Goal: Book appointment/travel/reservation

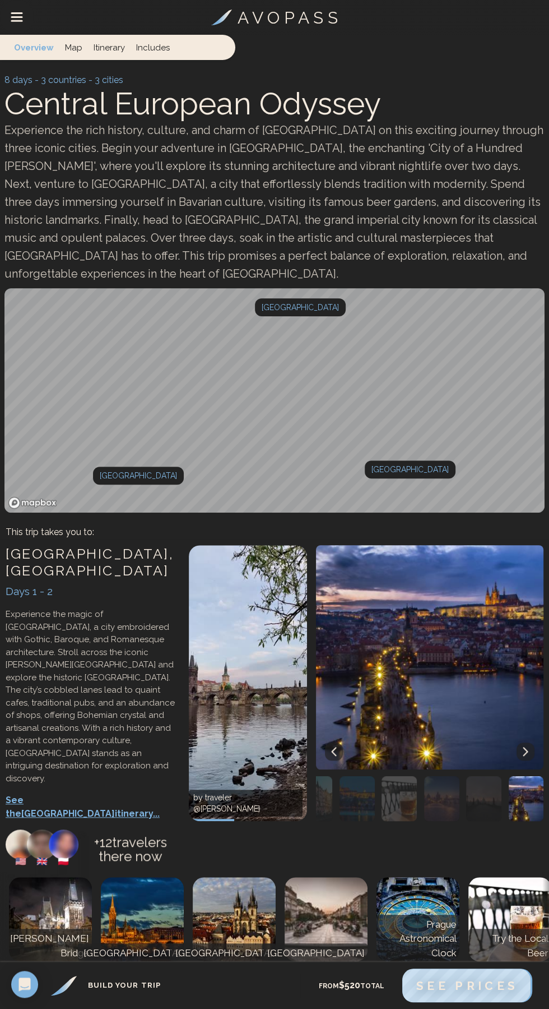
click at [18, 83] on p "8 days - 3 countries - 3 cities" at bounding box center [274, 79] width 540 height 13
click at [99, 793] on p "See the Prague itinerary..." at bounding box center [92, 806] width 172 height 27
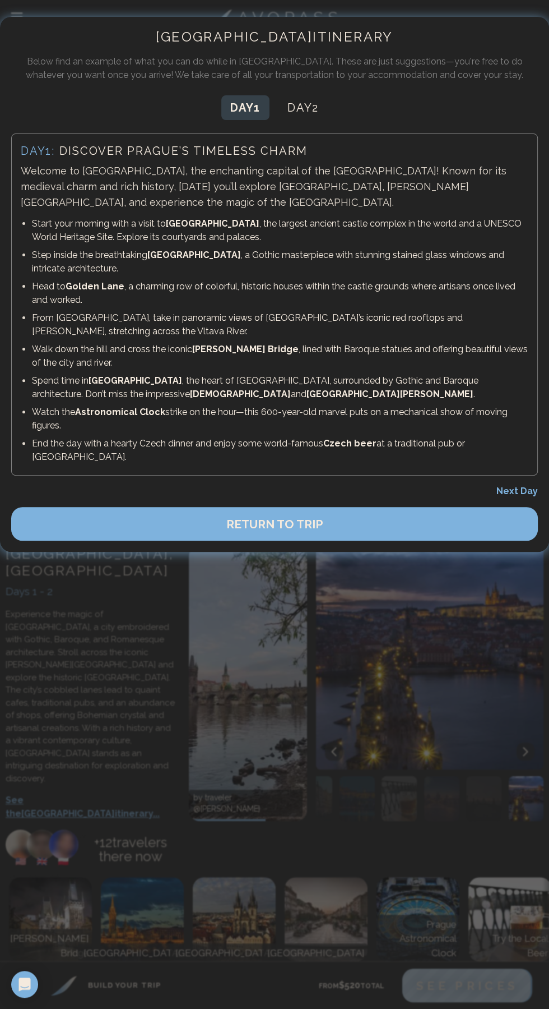
click at [420, 507] on button "RETURN TO TRIP" at bounding box center [274, 524] width 527 height 34
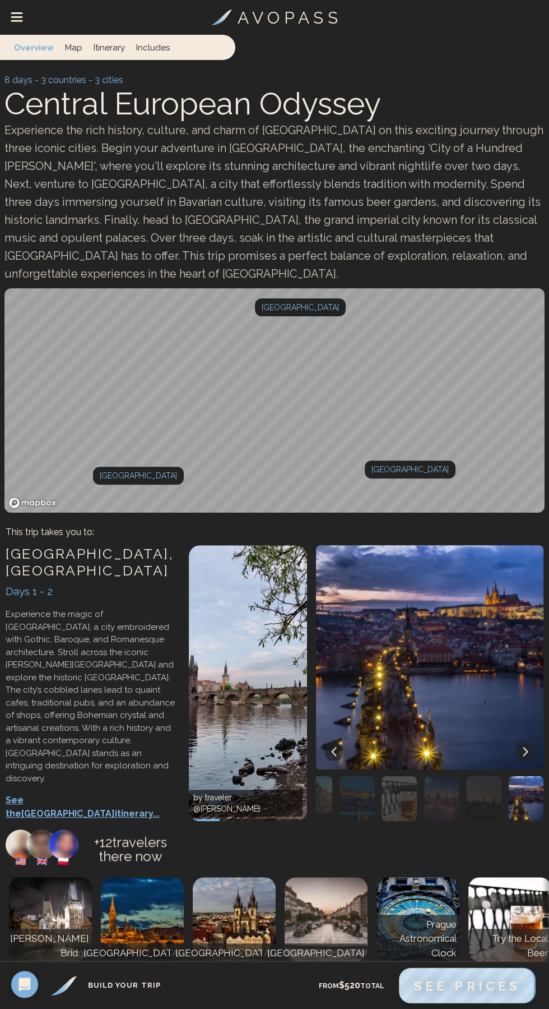
click at [480, 992] on span "See Prices" at bounding box center [467, 985] width 107 height 15
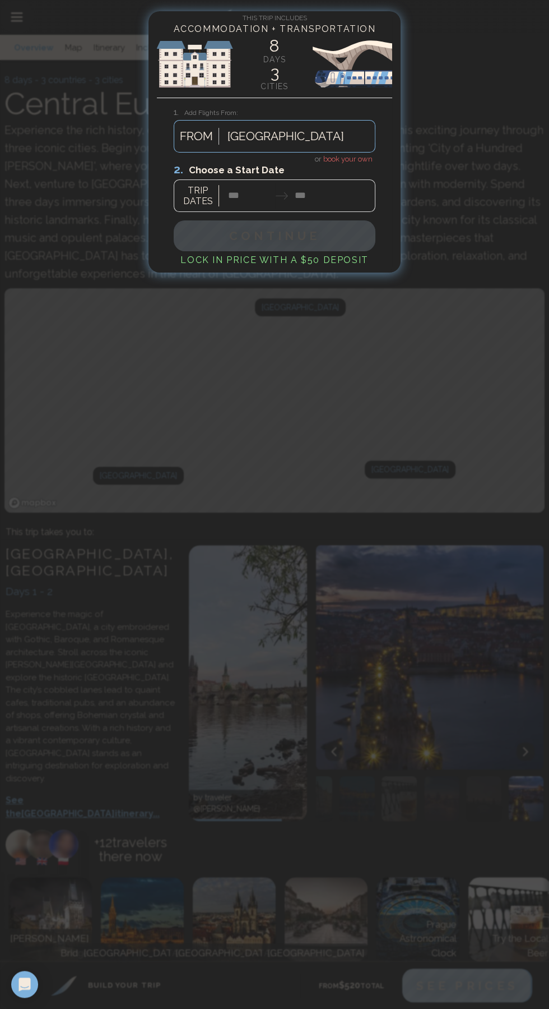
click at [360, 162] on div at bounding box center [275, 187] width 202 height 50
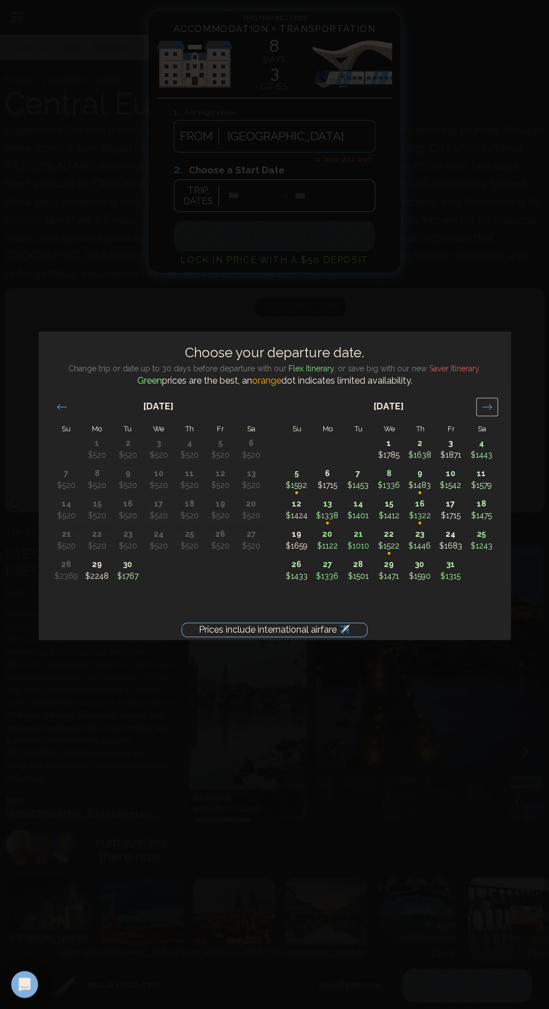
click at [487, 412] on icon "Move forward to switch to the next month." at bounding box center [487, 406] width 11 height 11
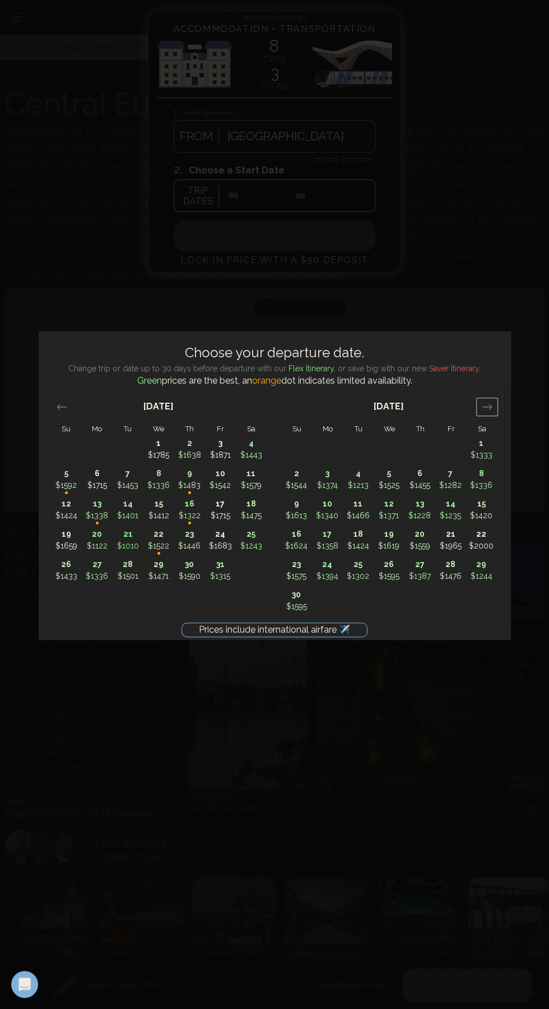
click at [487, 412] on icon "Move forward to switch to the next month." at bounding box center [487, 406] width 11 height 11
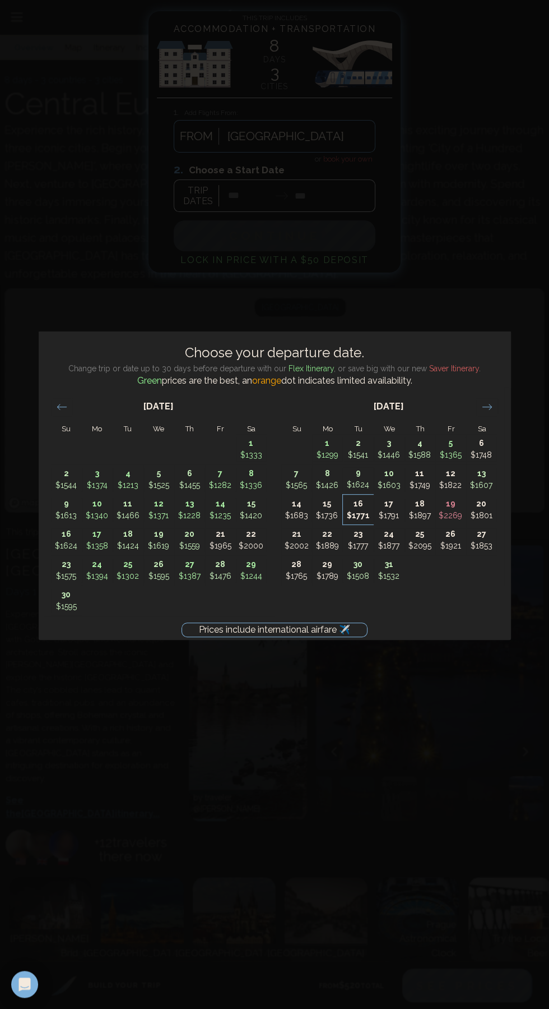
click at [358, 510] on p "16" at bounding box center [359, 504] width 30 height 12
type input "********"
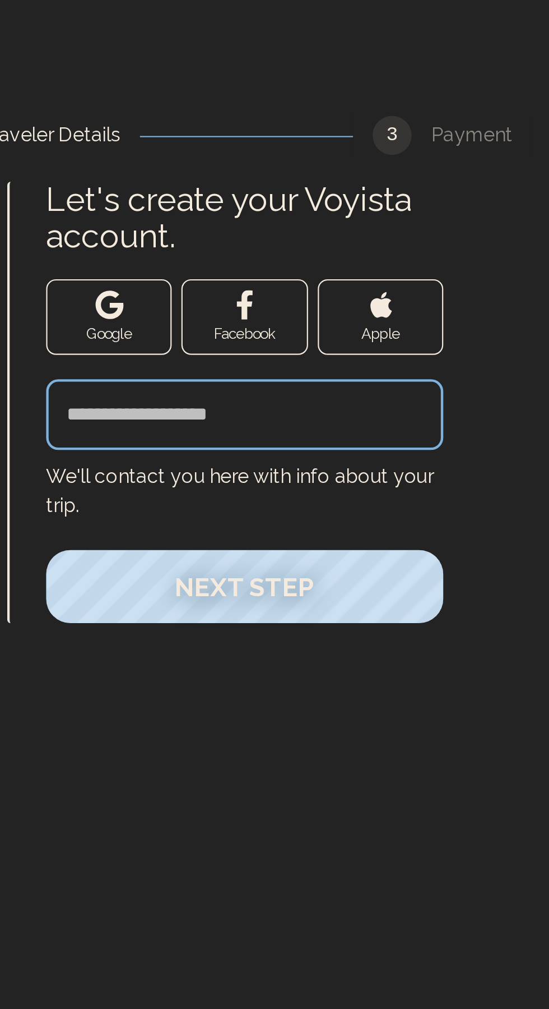
click at [443, 185] on input "Let's create your Voyista account." at bounding box center [389, 190] width 183 height 33
type input "**********"
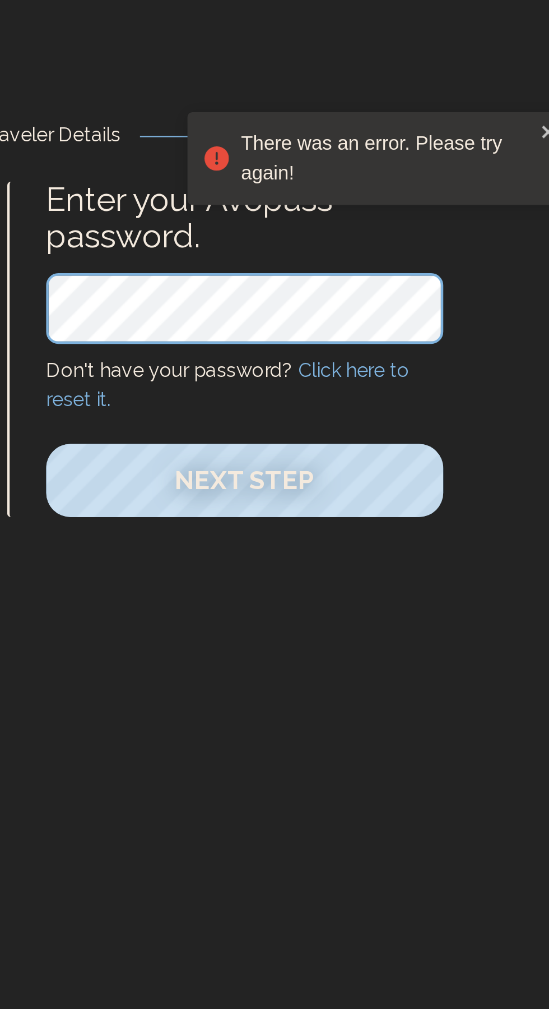
click at [517, 63] on div "There was an error. Please try again!" at bounding box center [455, 72] width 135 height 27
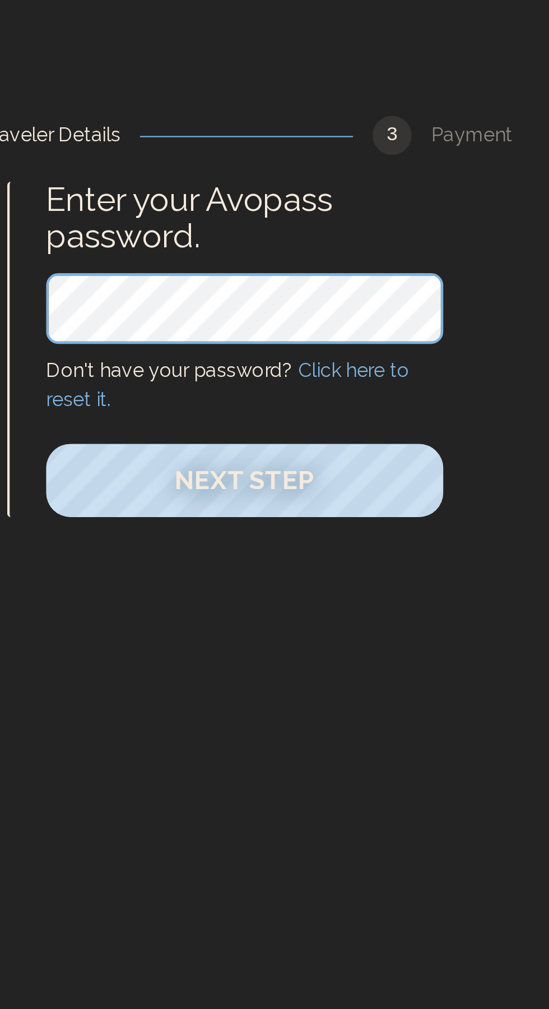
click at [445, 169] on link "Click here to reset it." at bounding box center [381, 177] width 167 height 24
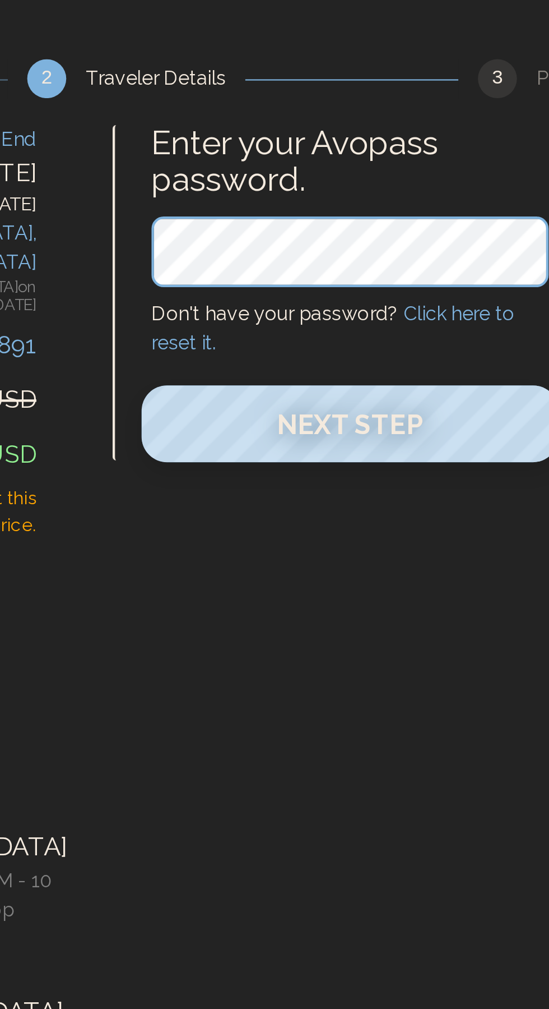
click at [420, 217] on span "Next Step" at bounding box center [390, 221] width 68 height 15
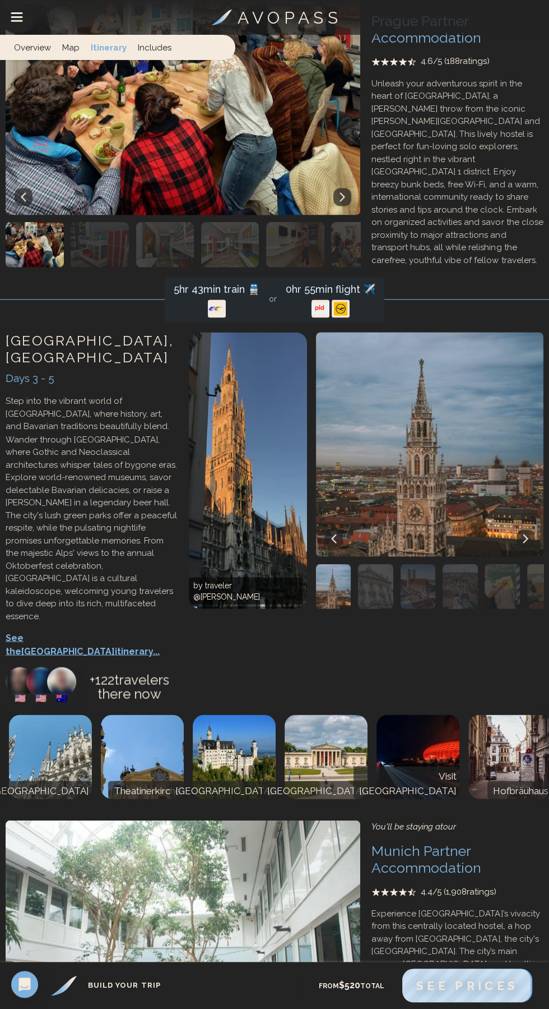
scroll to position [1011, 0]
